Goal: Task Accomplishment & Management: Use online tool/utility

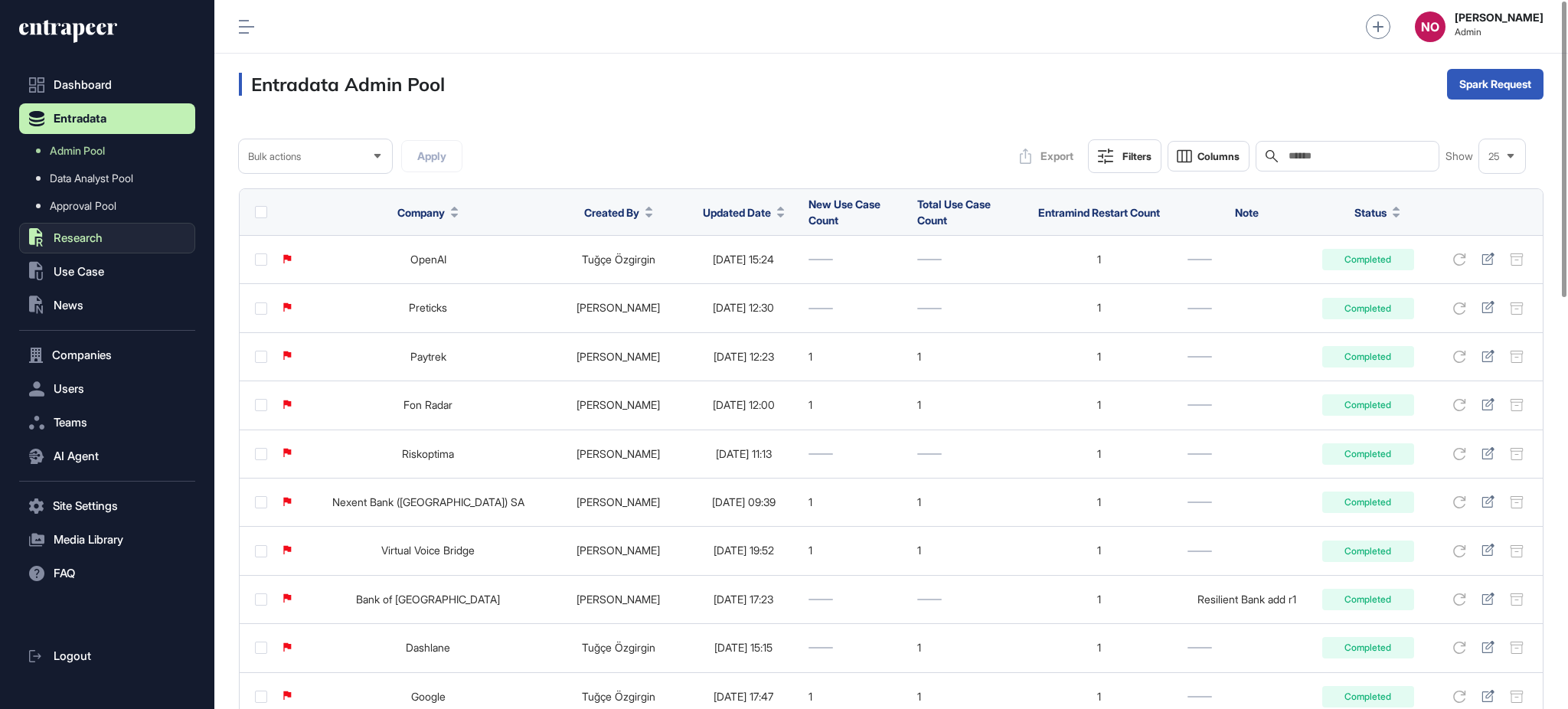
click at [100, 237] on span "Research" at bounding box center [77, 238] width 49 height 12
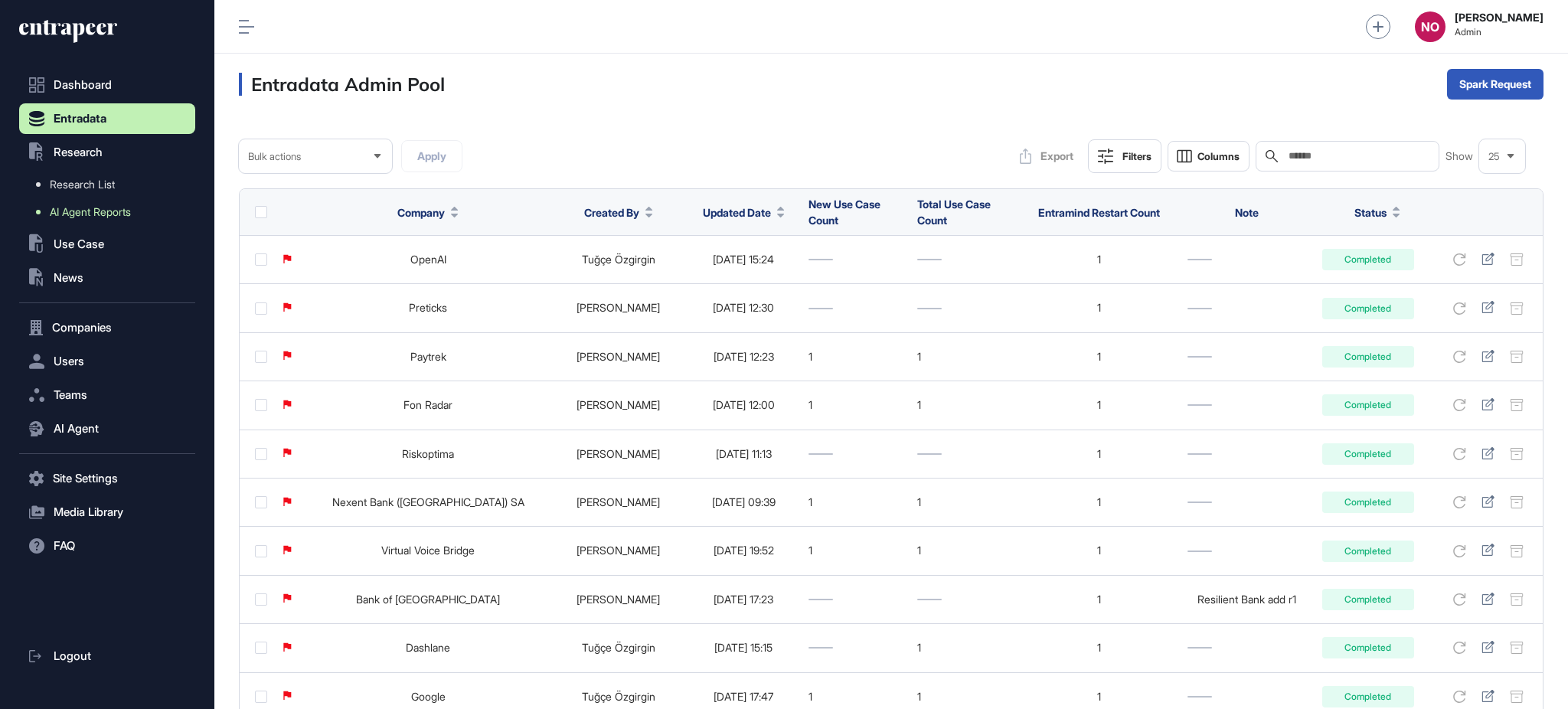
click at [112, 213] on span "AI Agent Reports" at bounding box center [90, 212] width 81 height 12
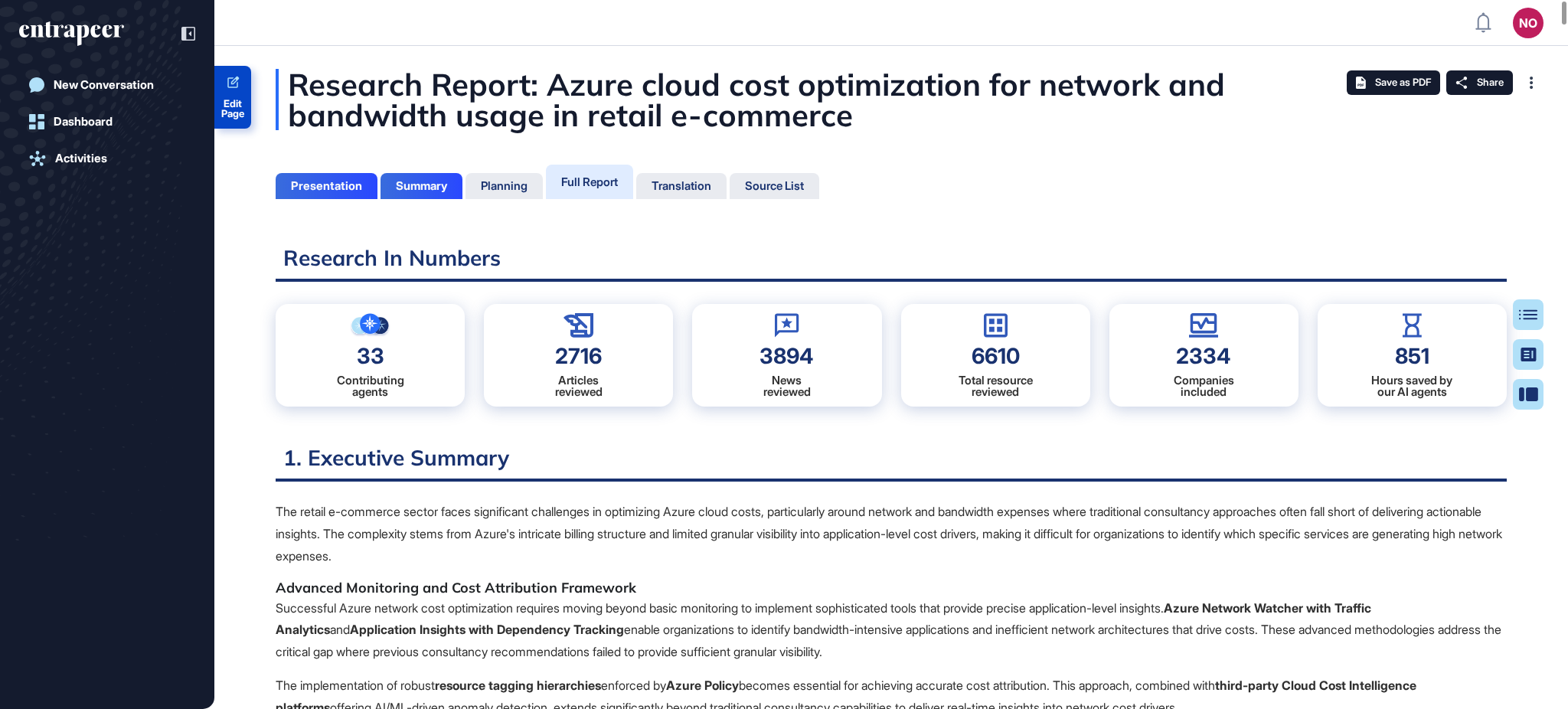
click at [237, 117] on span "Edit Page" at bounding box center [232, 108] width 36 height 20
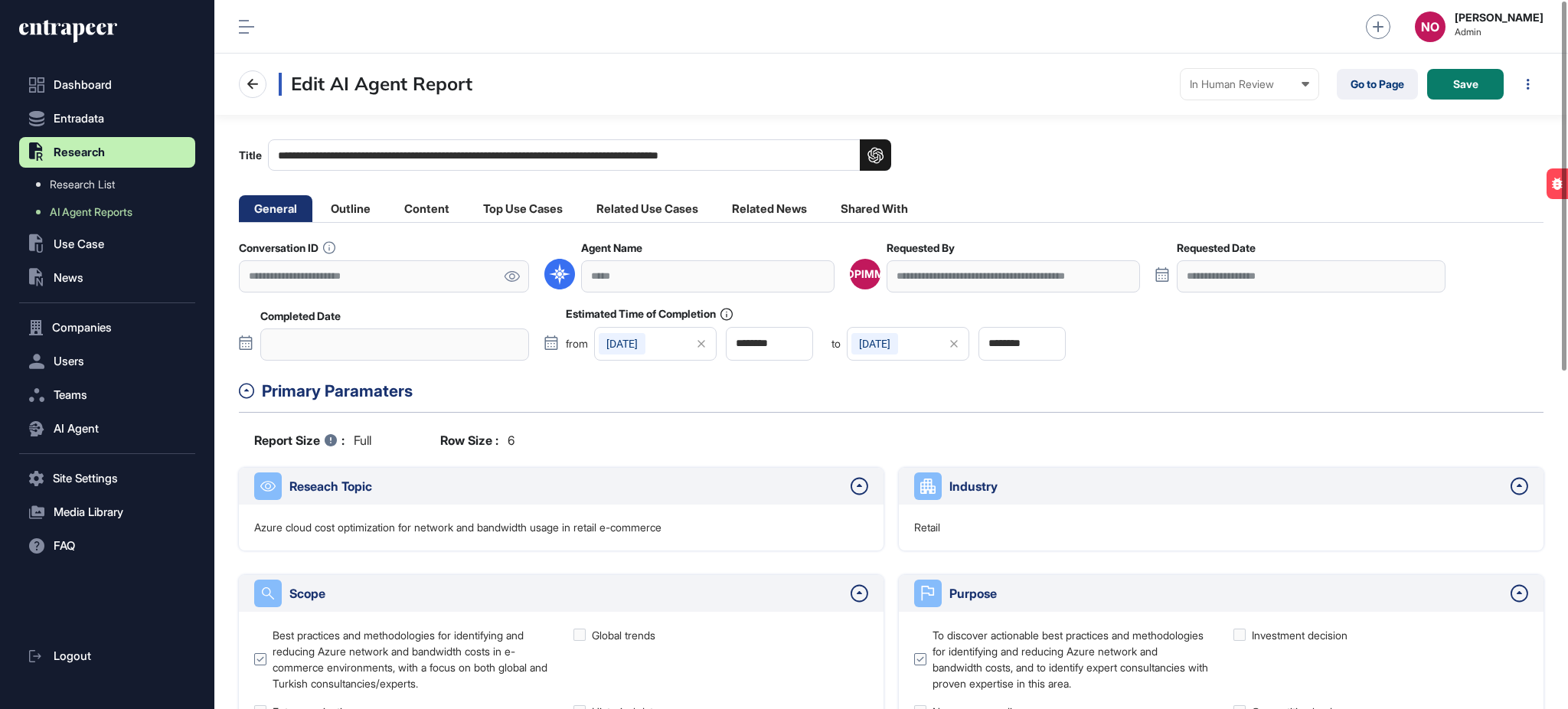
click at [511, 280] on icon at bounding box center [511, 276] width 16 height 10
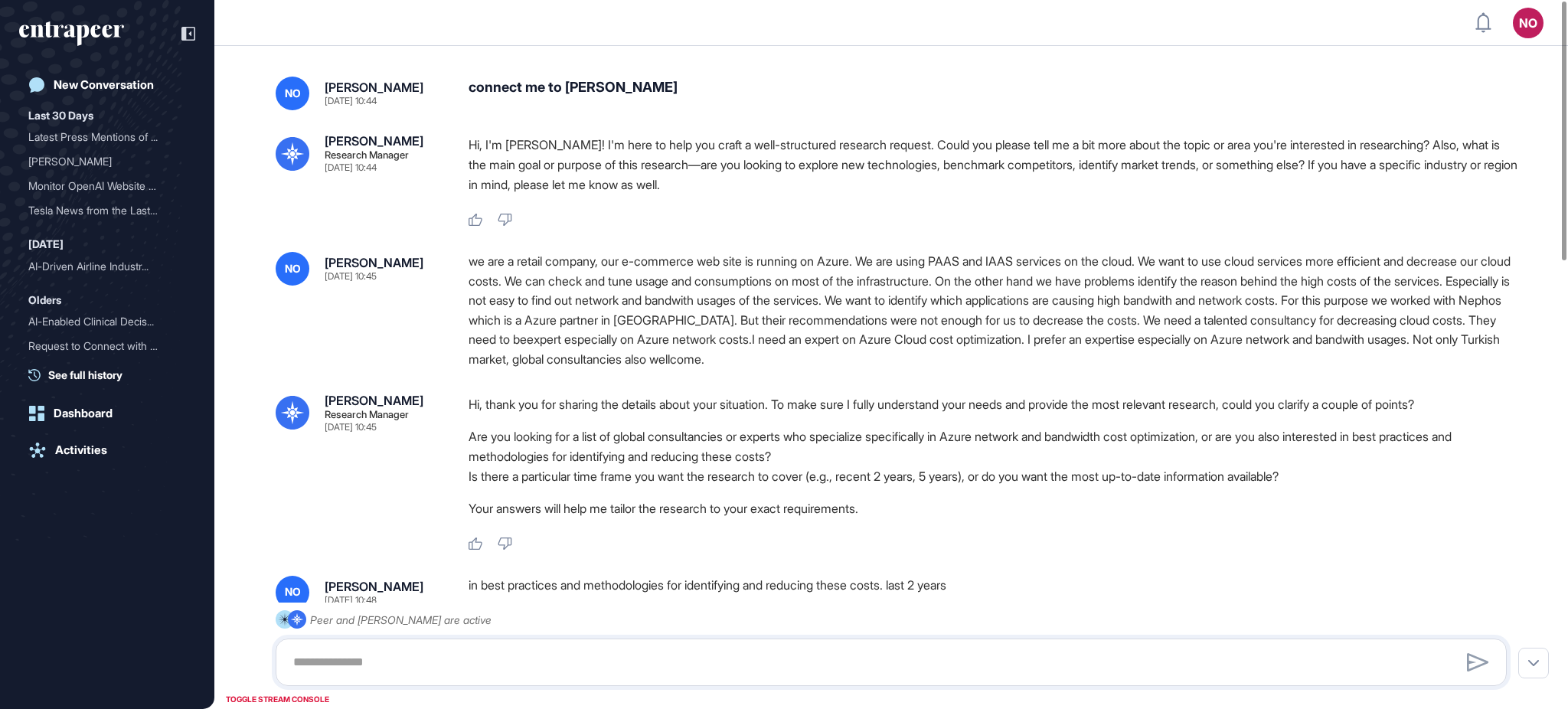
scroll to position [1, 1]
click at [635, 582] on div "in best practices and methodologies for identifying and reducing these costs. l…" at bounding box center [993, 592] width 1050 height 34
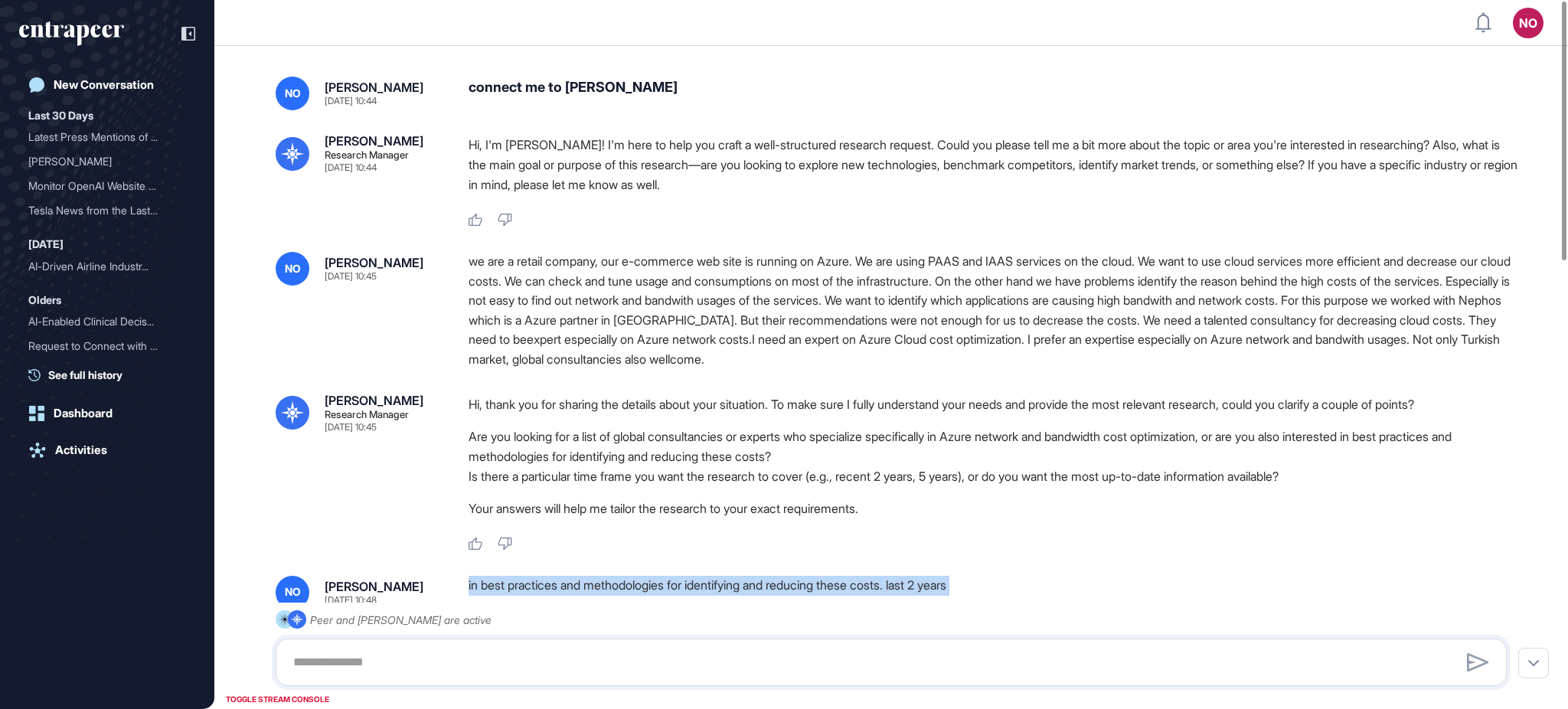
click at [635, 582] on div "in best practices and methodologies for identifying and reducing these costs. l…" at bounding box center [993, 592] width 1050 height 34
copy div "in best practices and methodologies for identifying and reducing these costs. l…"
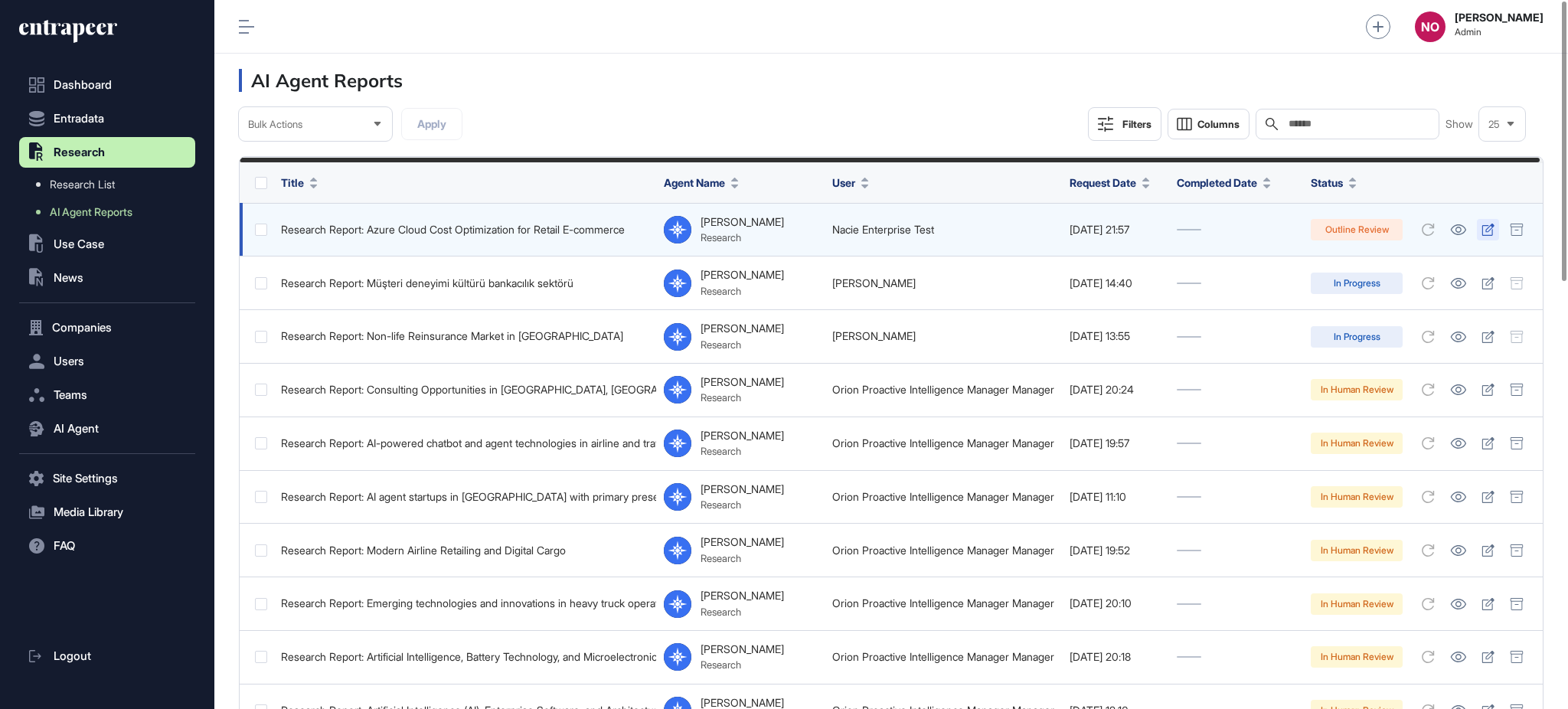
click at [1492, 234] on icon at bounding box center [1488, 229] width 12 height 12
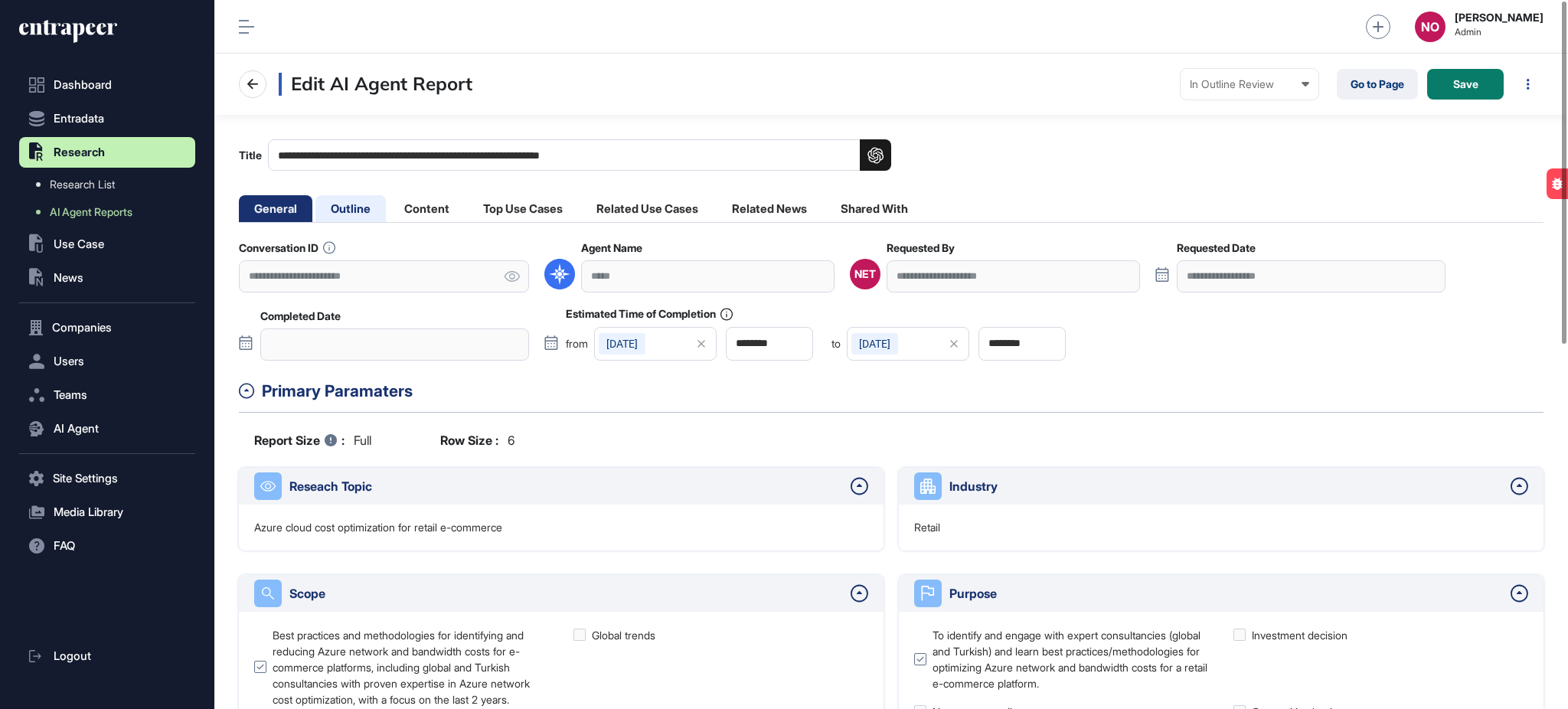
click at [389, 218] on li "Outline" at bounding box center [426, 208] width 76 height 27
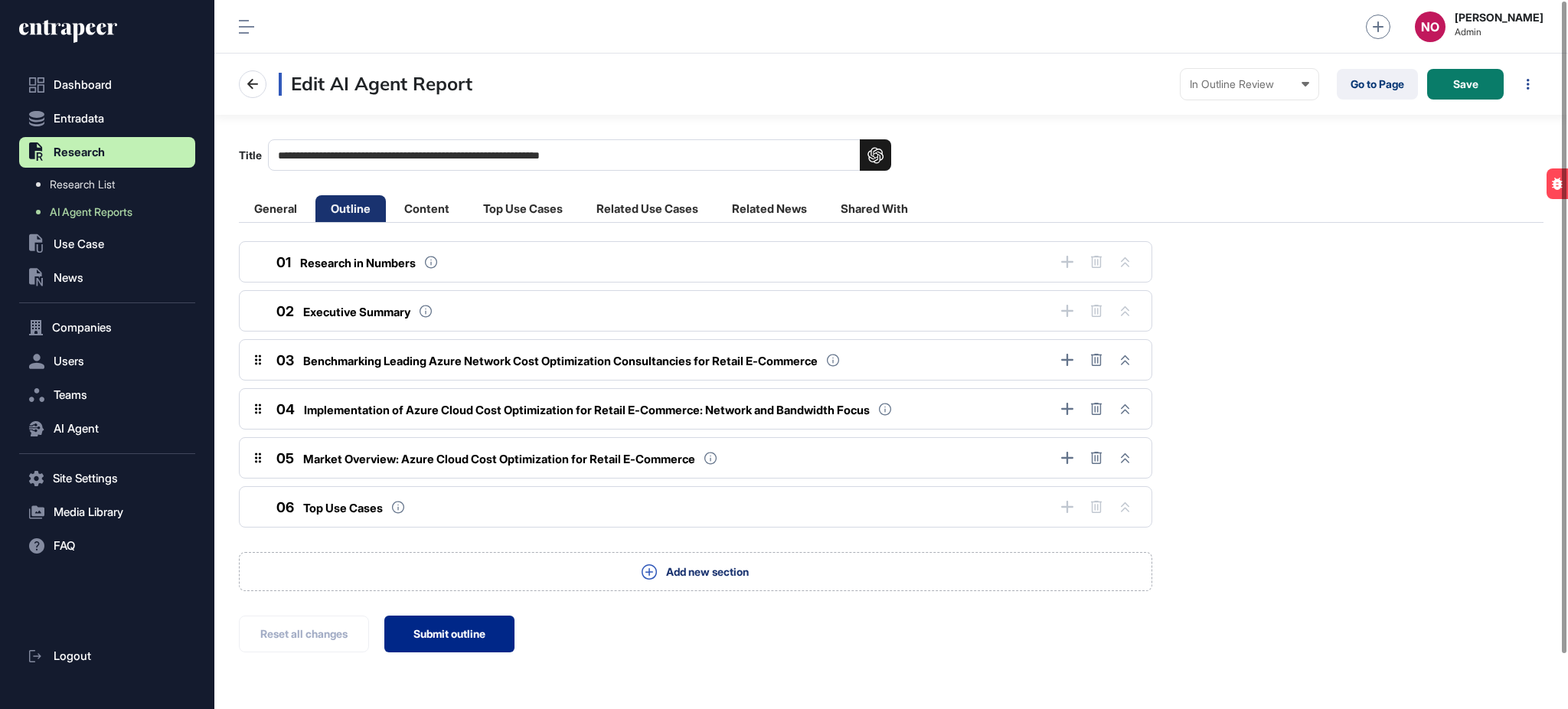
click at [438, 628] on button "Submit outline" at bounding box center [450, 633] width 131 height 36
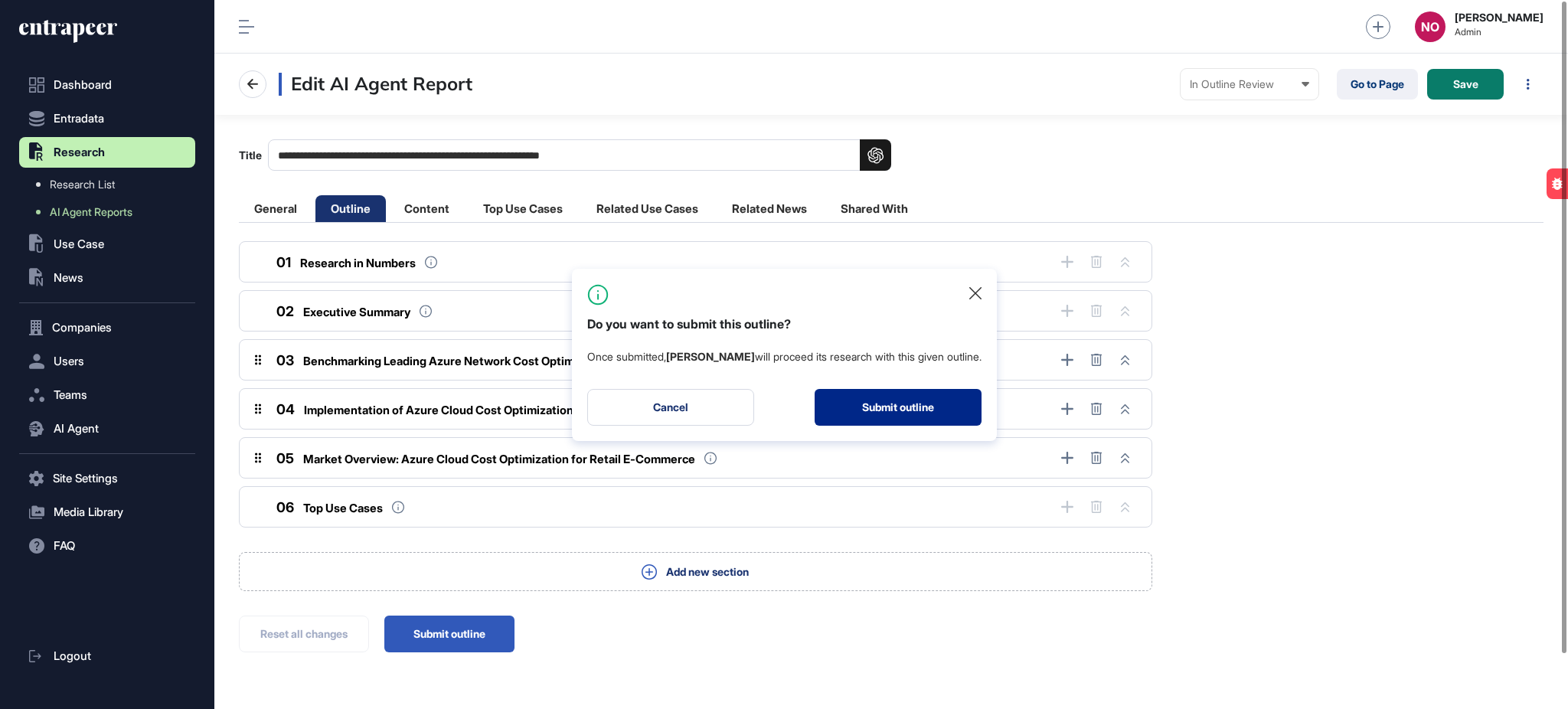
click at [837, 412] on button "Submit outline" at bounding box center [897, 407] width 167 height 36
